Goal: Task Accomplishment & Management: Manage account settings

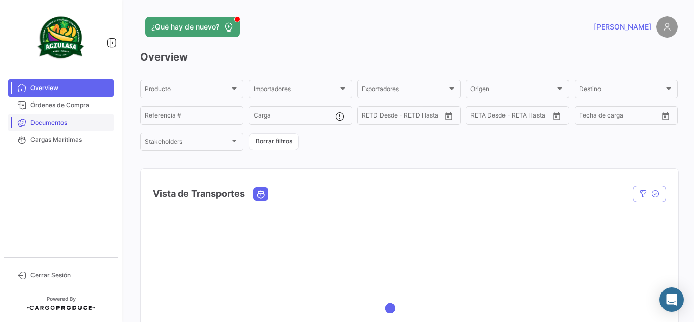
click at [76, 129] on link "Documentos" at bounding box center [61, 122] width 106 height 17
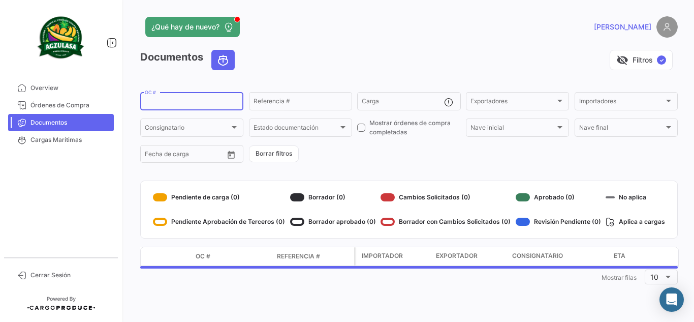
click at [194, 101] on input "OC #" at bounding box center [192, 102] width 94 height 7
paste input
click at [311, 98] on div "Referencia #" at bounding box center [301, 100] width 94 height 20
click at [209, 103] on input "OC #" at bounding box center [192, 102] width 94 height 7
paste input "EBKG13990111"
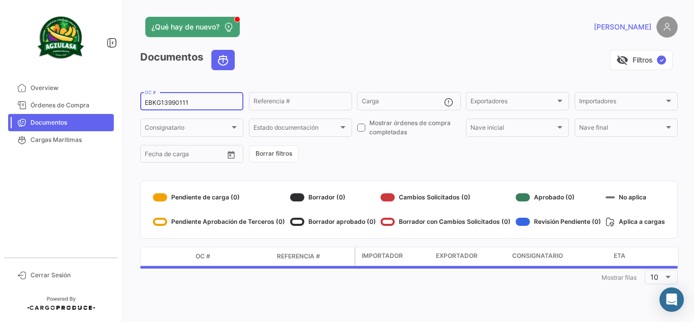
type input "EBKG13990111"
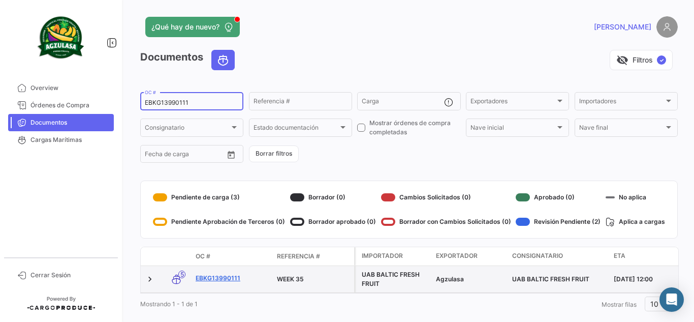
click at [230, 279] on link "EBKG13990111" at bounding box center [232, 277] width 73 height 9
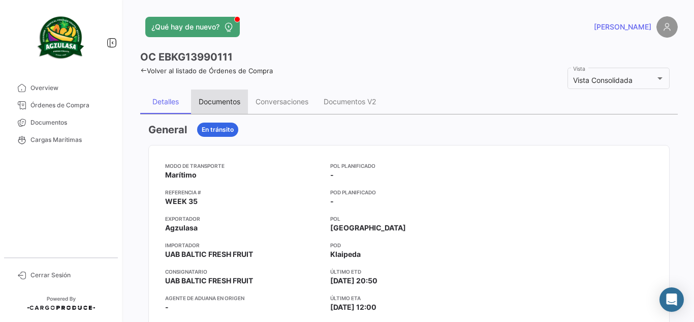
click at [226, 104] on div "Documentos" at bounding box center [220, 101] width 42 height 9
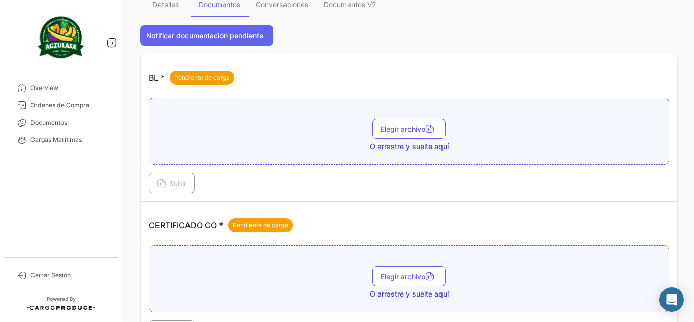
scroll to position [152, 0]
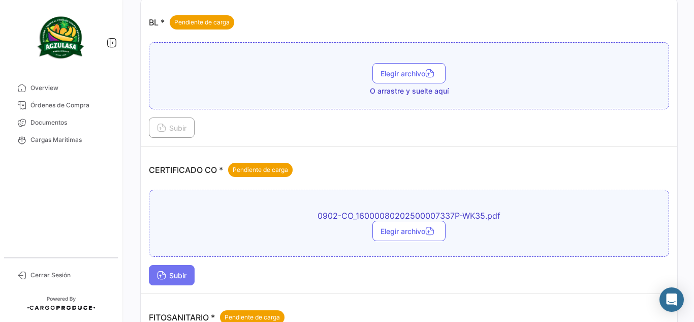
click at [186, 282] on button "Subir" at bounding box center [172, 275] width 46 height 20
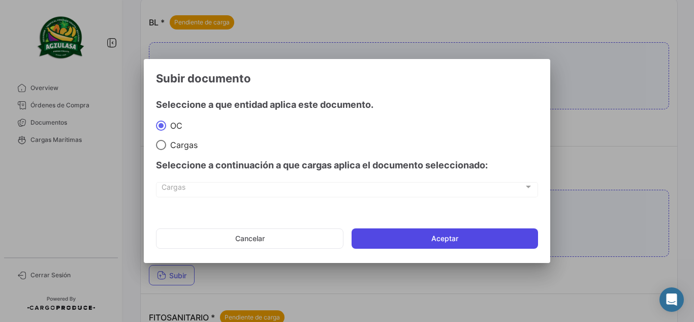
click at [375, 235] on button "Aceptar" at bounding box center [445, 238] width 187 height 20
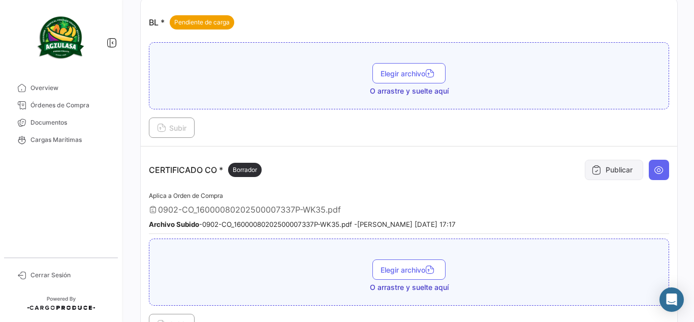
click at [612, 170] on button "Publicar" at bounding box center [614, 170] width 58 height 20
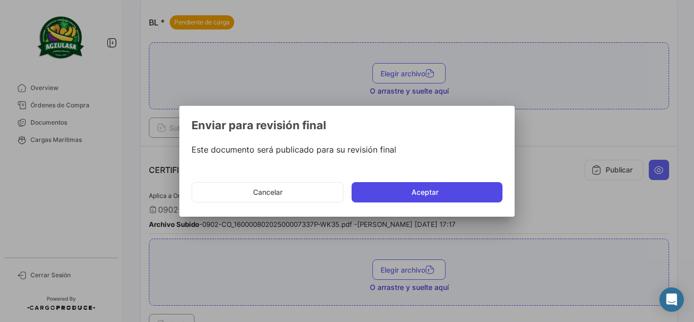
click at [397, 190] on button "Aceptar" at bounding box center [427, 192] width 151 height 20
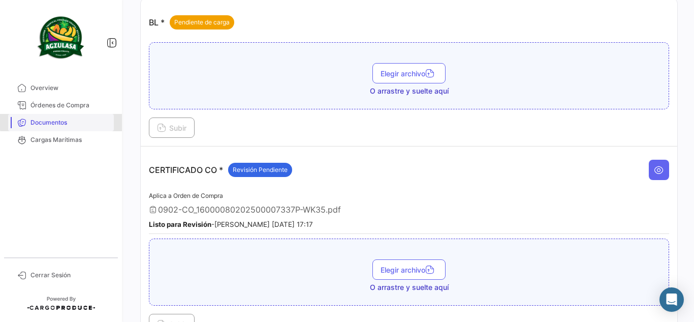
click at [83, 120] on span "Documentos" at bounding box center [69, 122] width 79 height 9
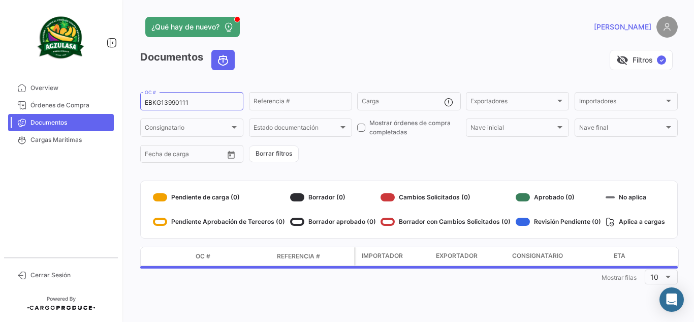
click at [32, 68] on mat-sidenav-container "Overview Órdenes de Compra Documentos Cargas Marítimas Cerrar Sesión ¿Qué hay d…" at bounding box center [347, 161] width 694 height 322
